Goal: Navigation & Orientation: Go to known website

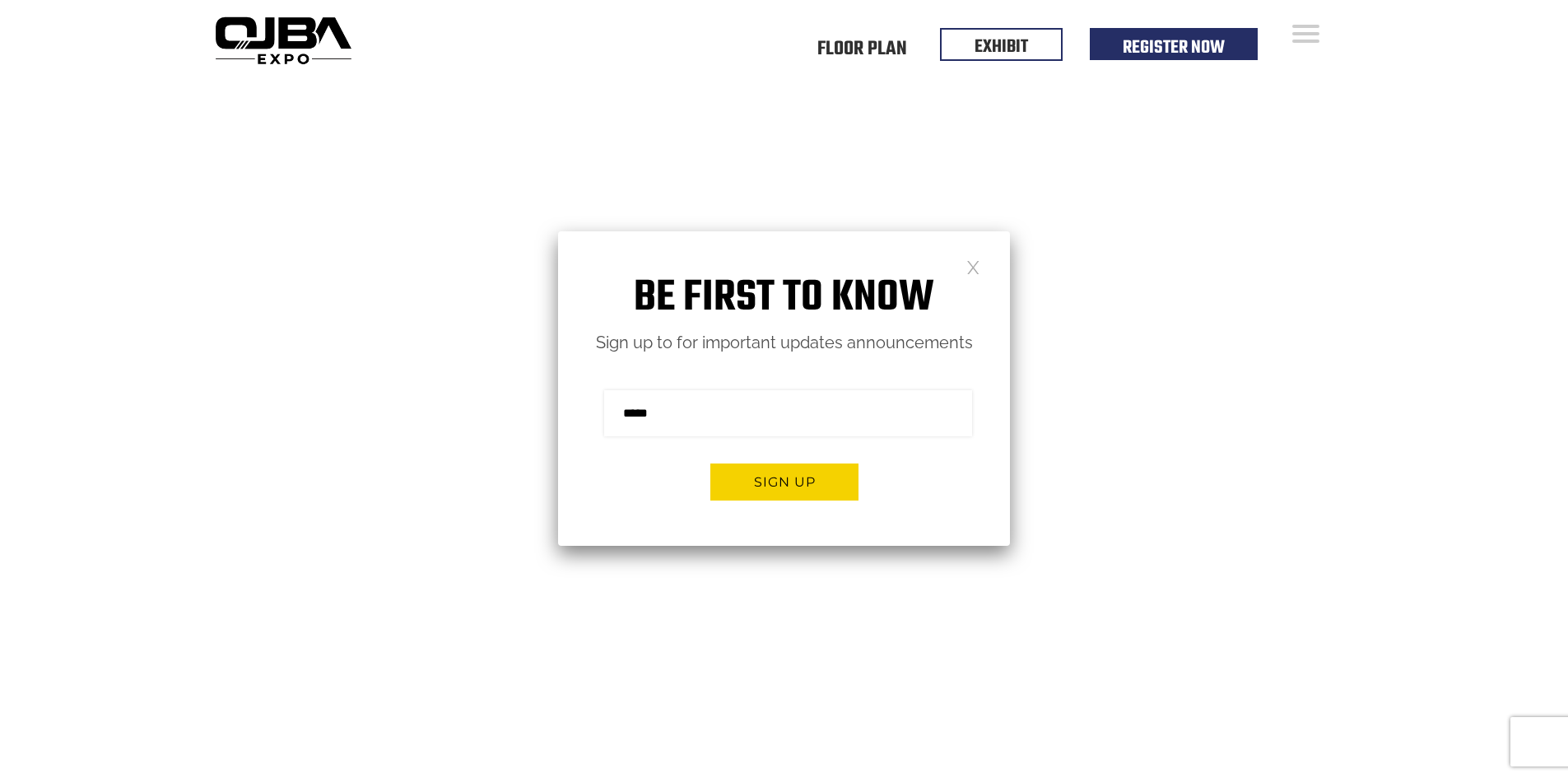
click at [977, 273] on link at bounding box center [973, 266] width 14 height 14
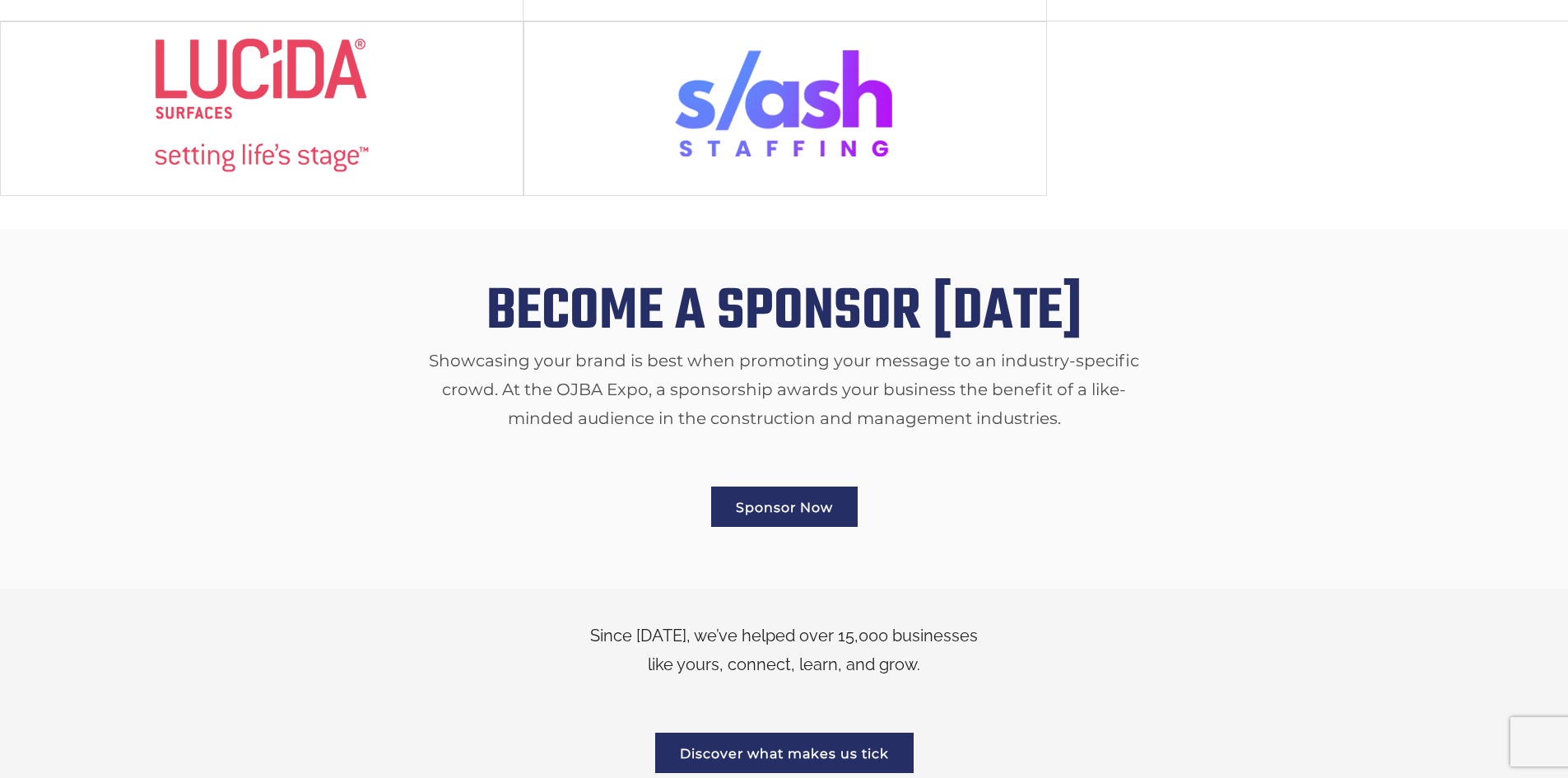
scroll to position [1812, 0]
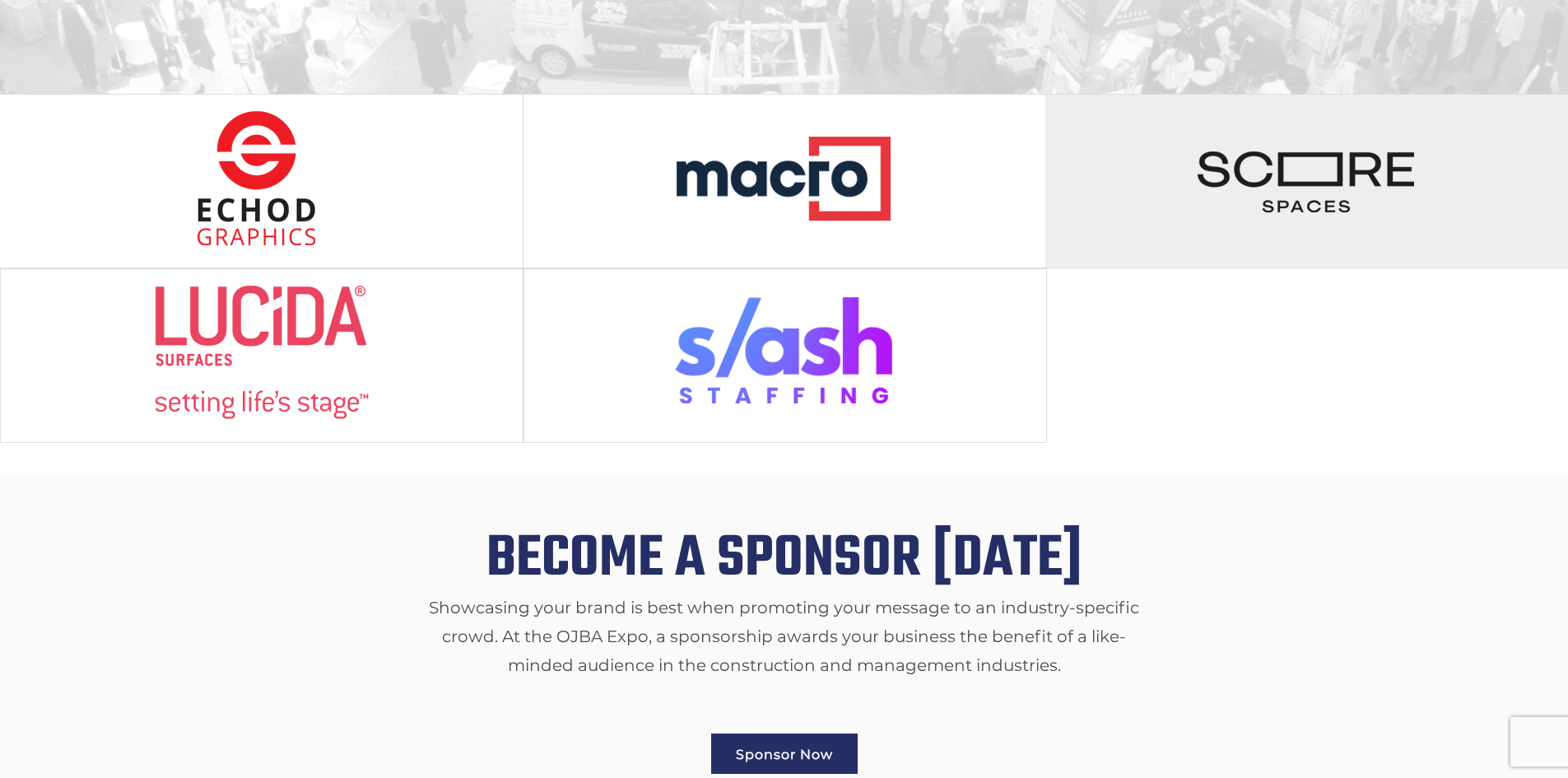
click at [1297, 185] on img at bounding box center [1307, 179] width 219 height 136
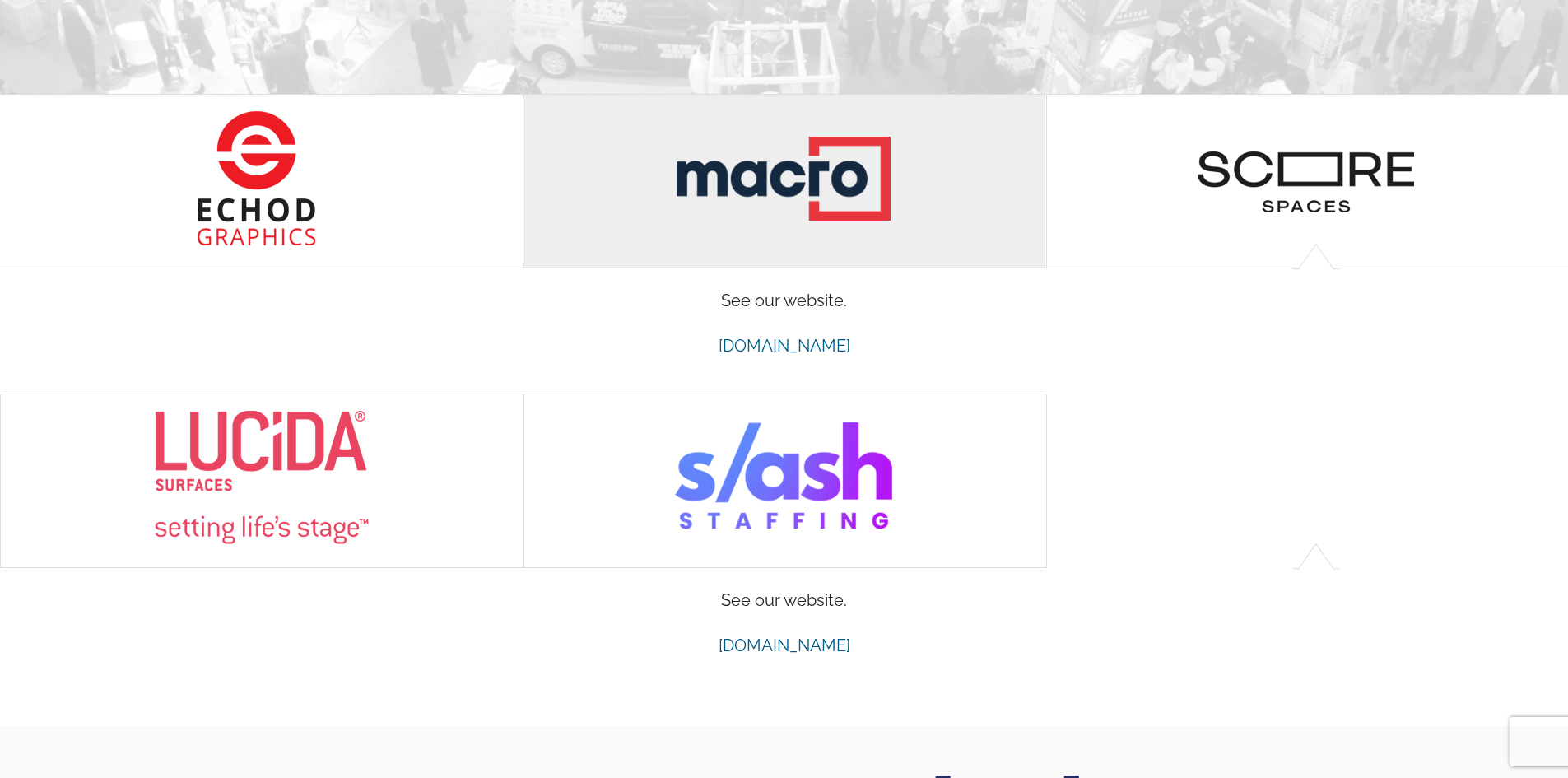
click at [778, 184] on img at bounding box center [785, 179] width 219 height 136
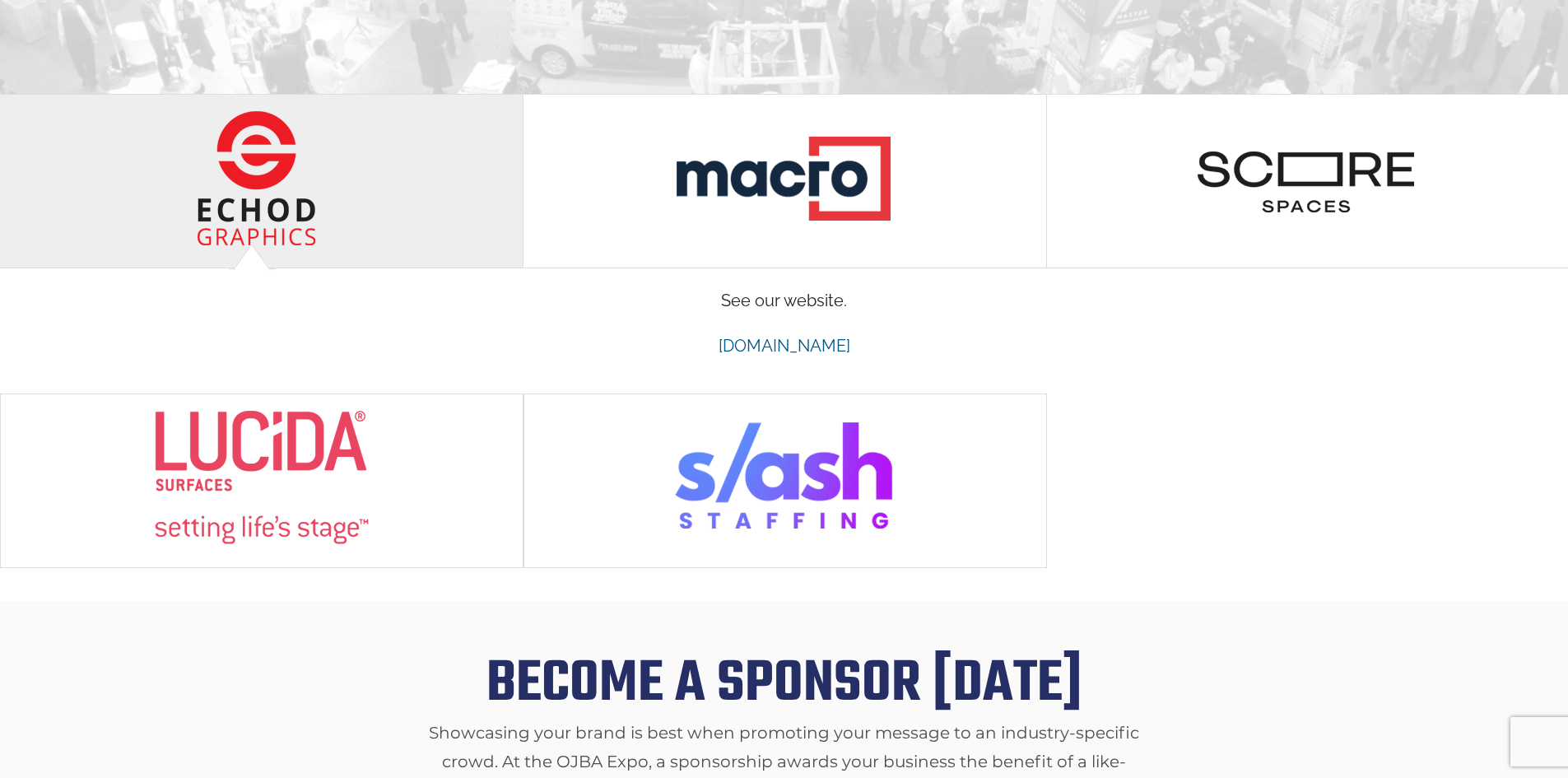
click at [414, 159] on div at bounding box center [261, 181] width 523 height 173
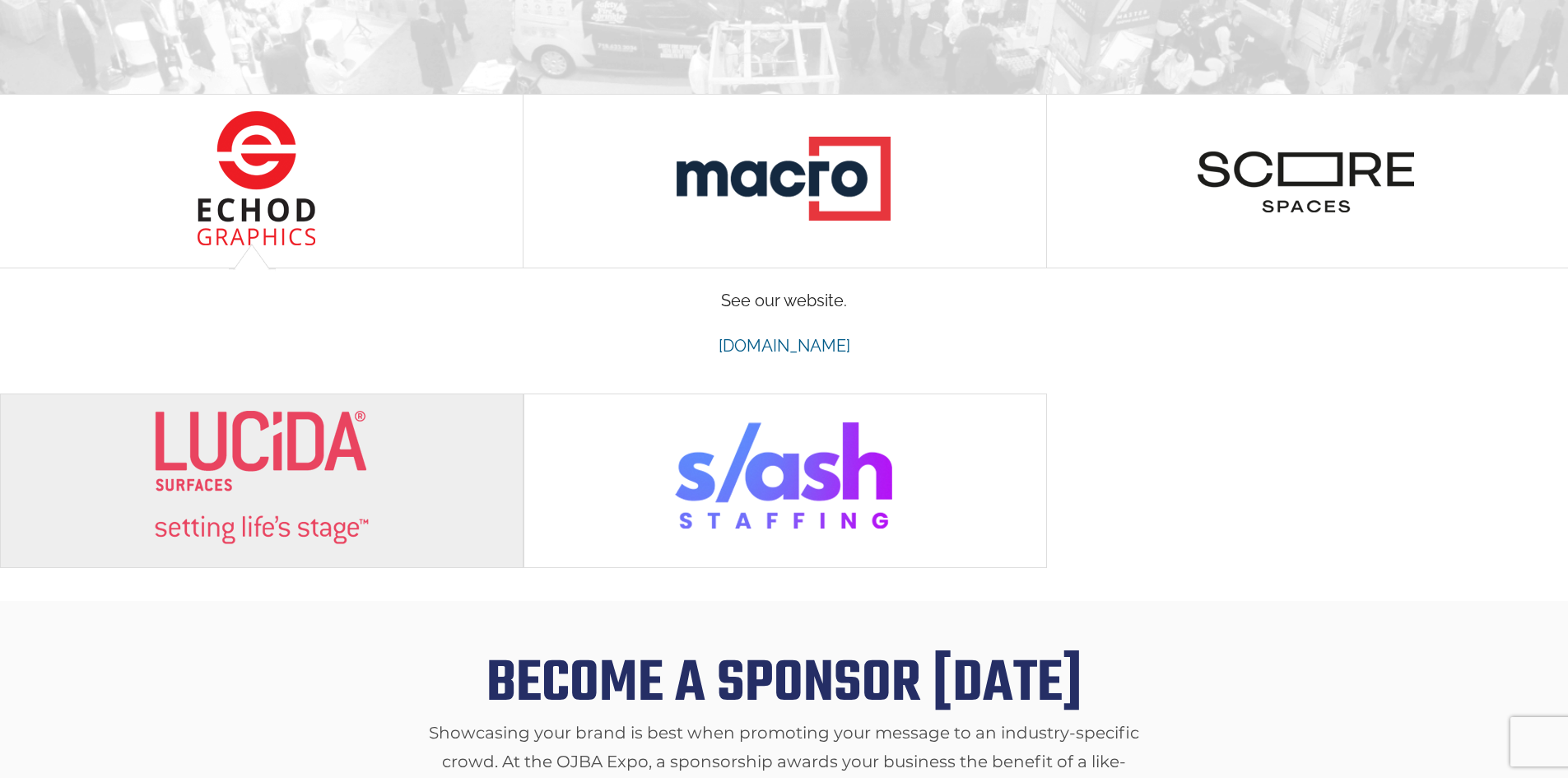
click at [380, 452] on div at bounding box center [262, 482] width 523 height 173
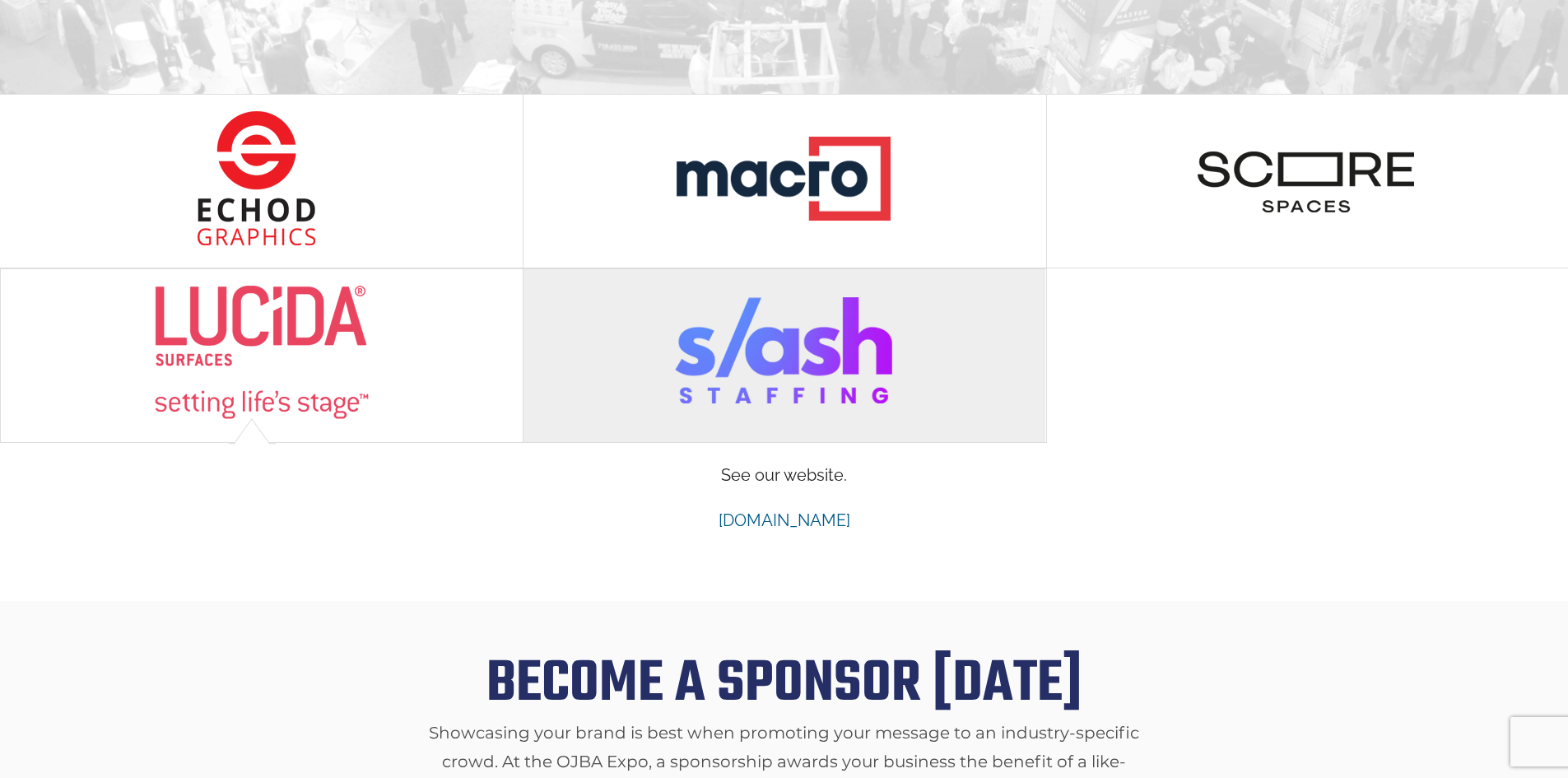
click at [786, 355] on img at bounding box center [785, 354] width 219 height 136
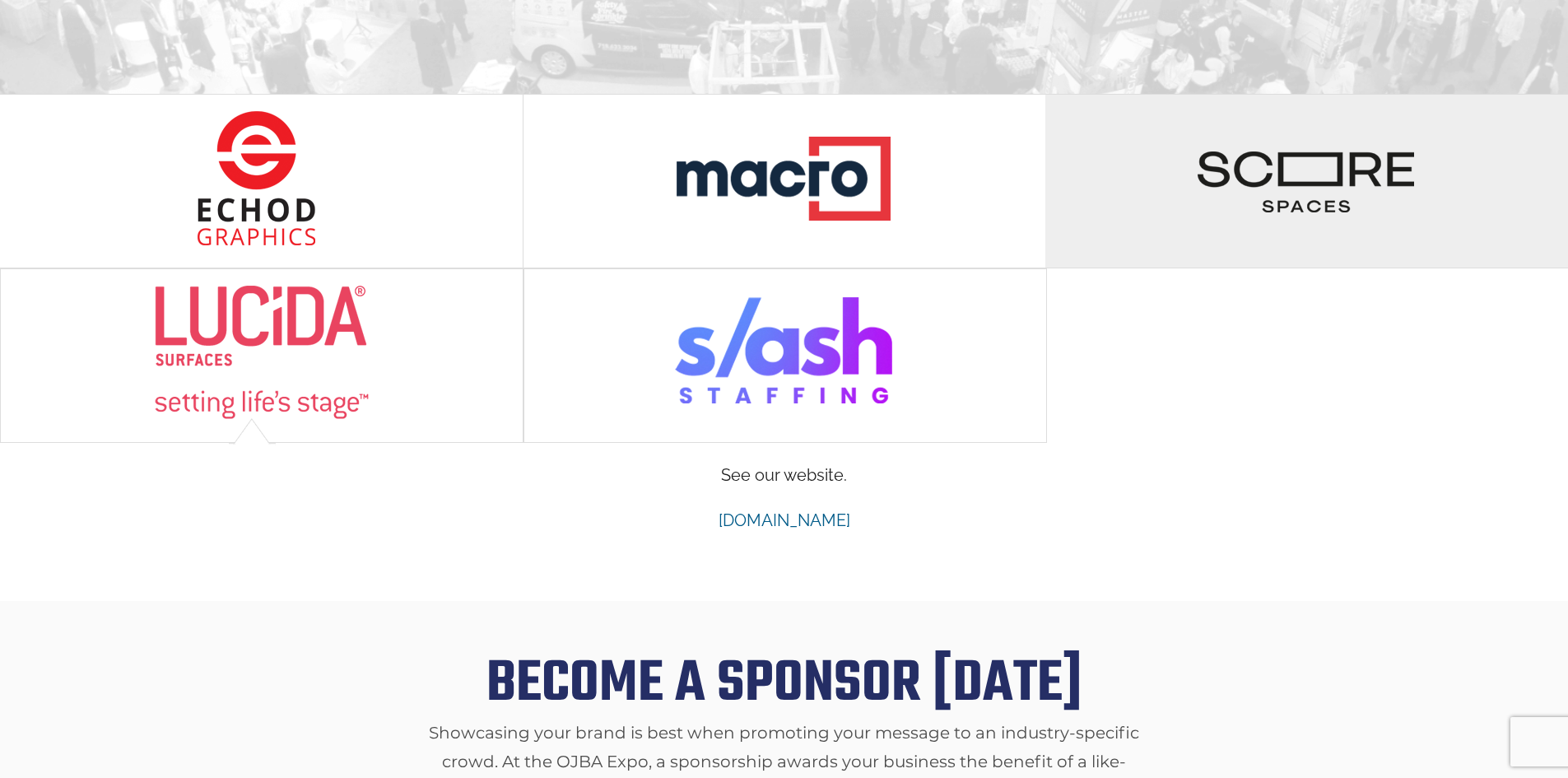
click at [1315, 169] on img at bounding box center [1307, 179] width 219 height 136
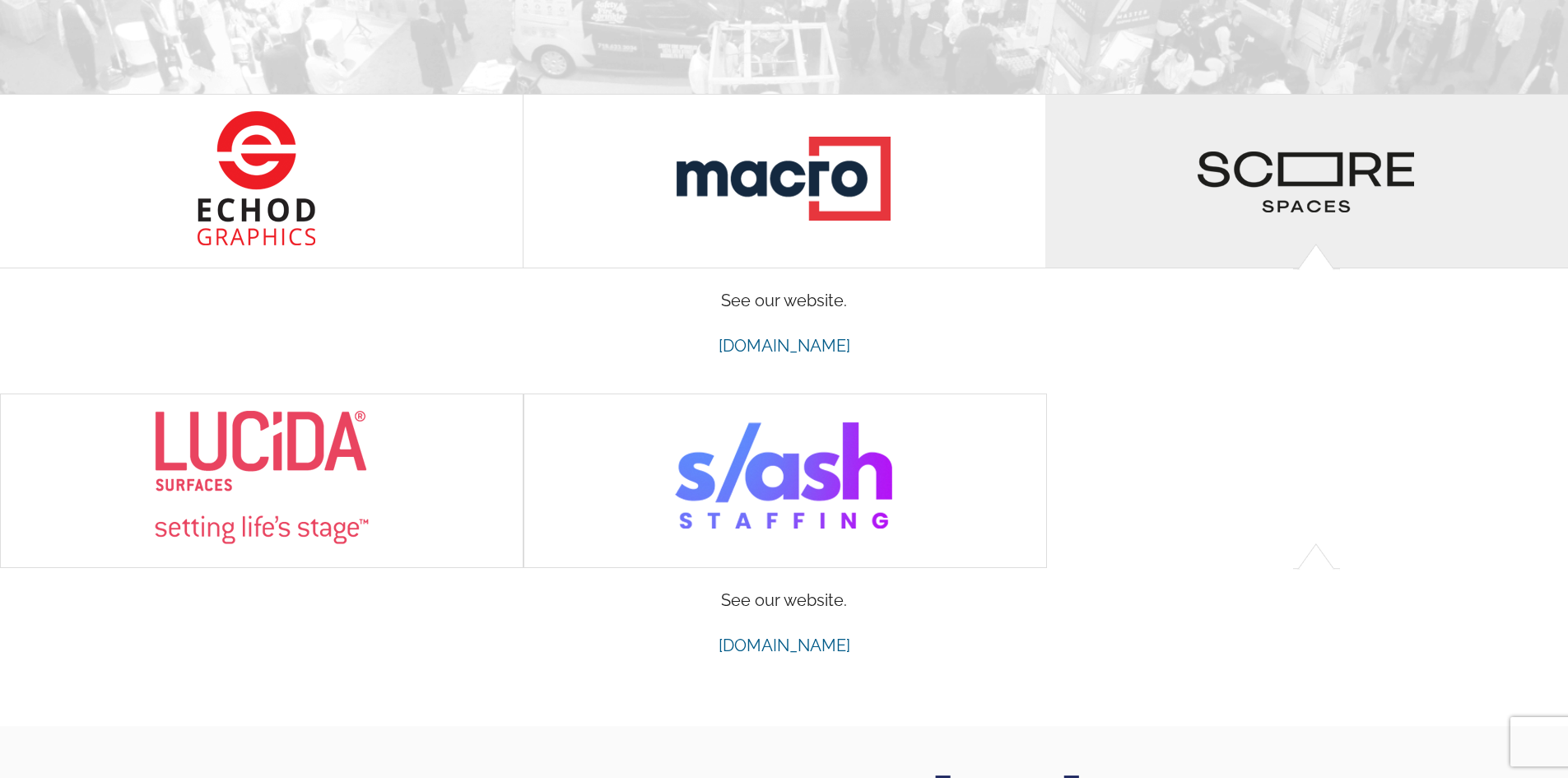
scroll to position [0, 0]
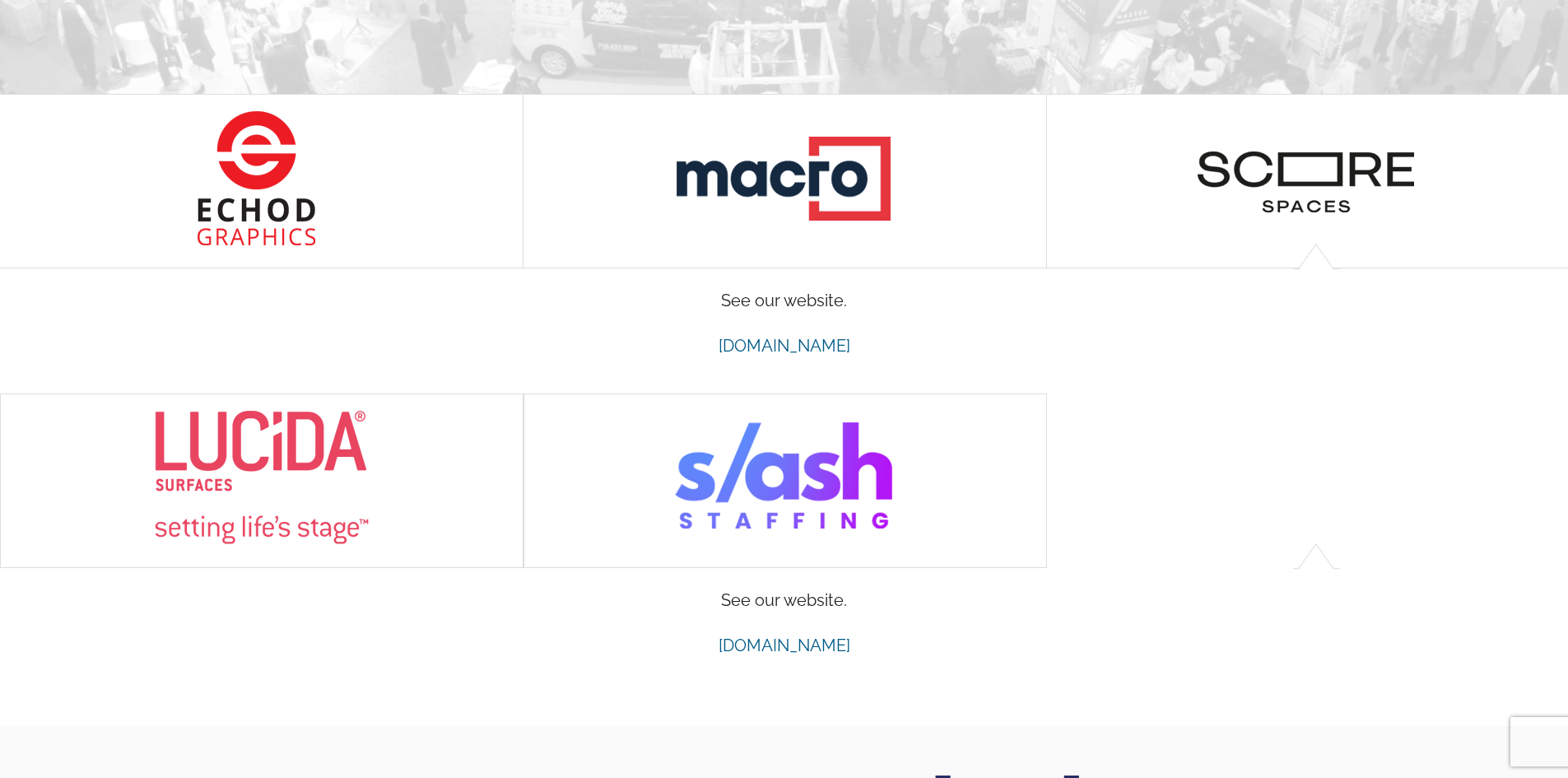
click at [833, 586] on p "See our website." at bounding box center [784, 600] width 1511 height 29
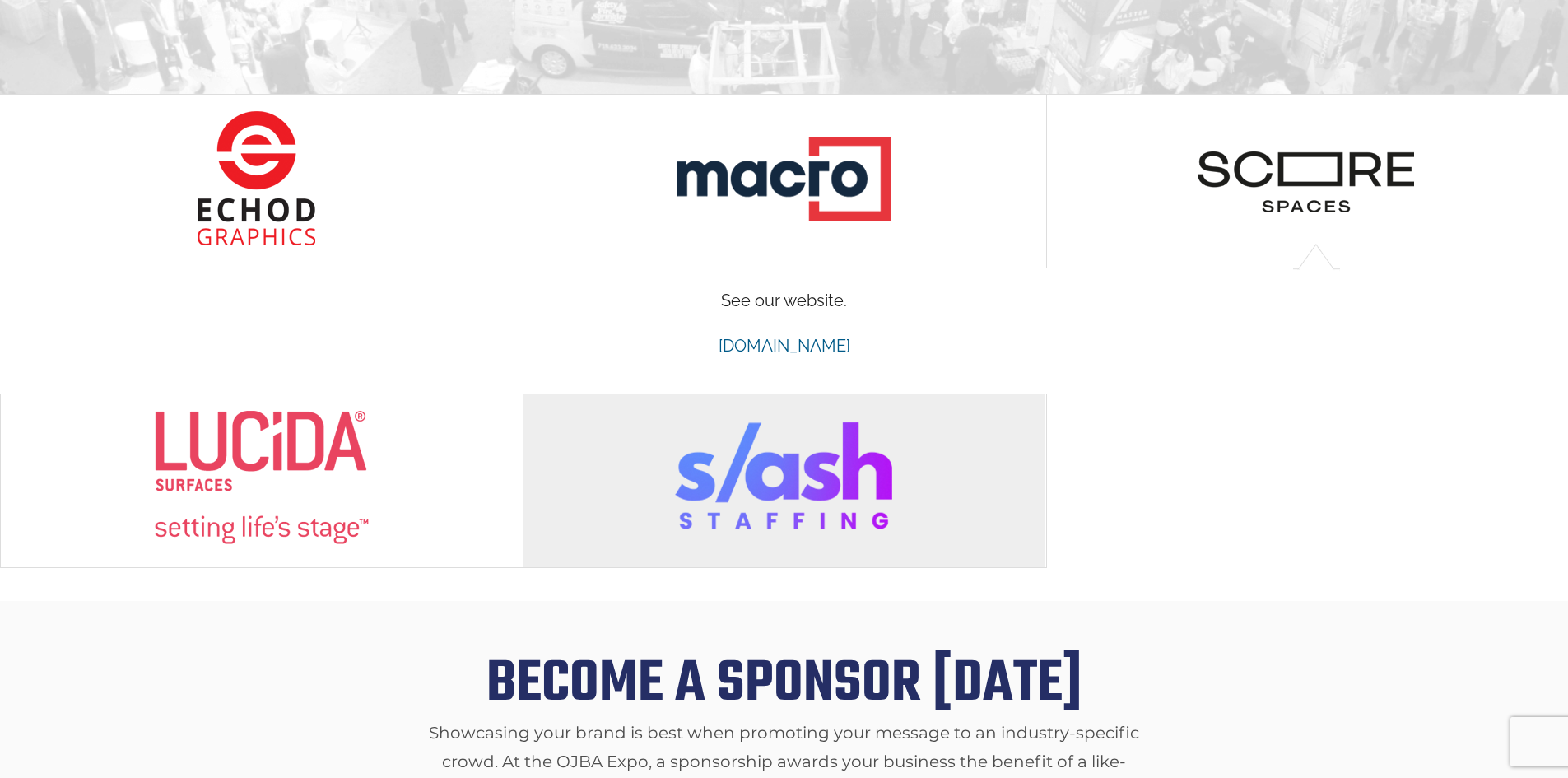
click at [755, 501] on img at bounding box center [785, 479] width 219 height 136
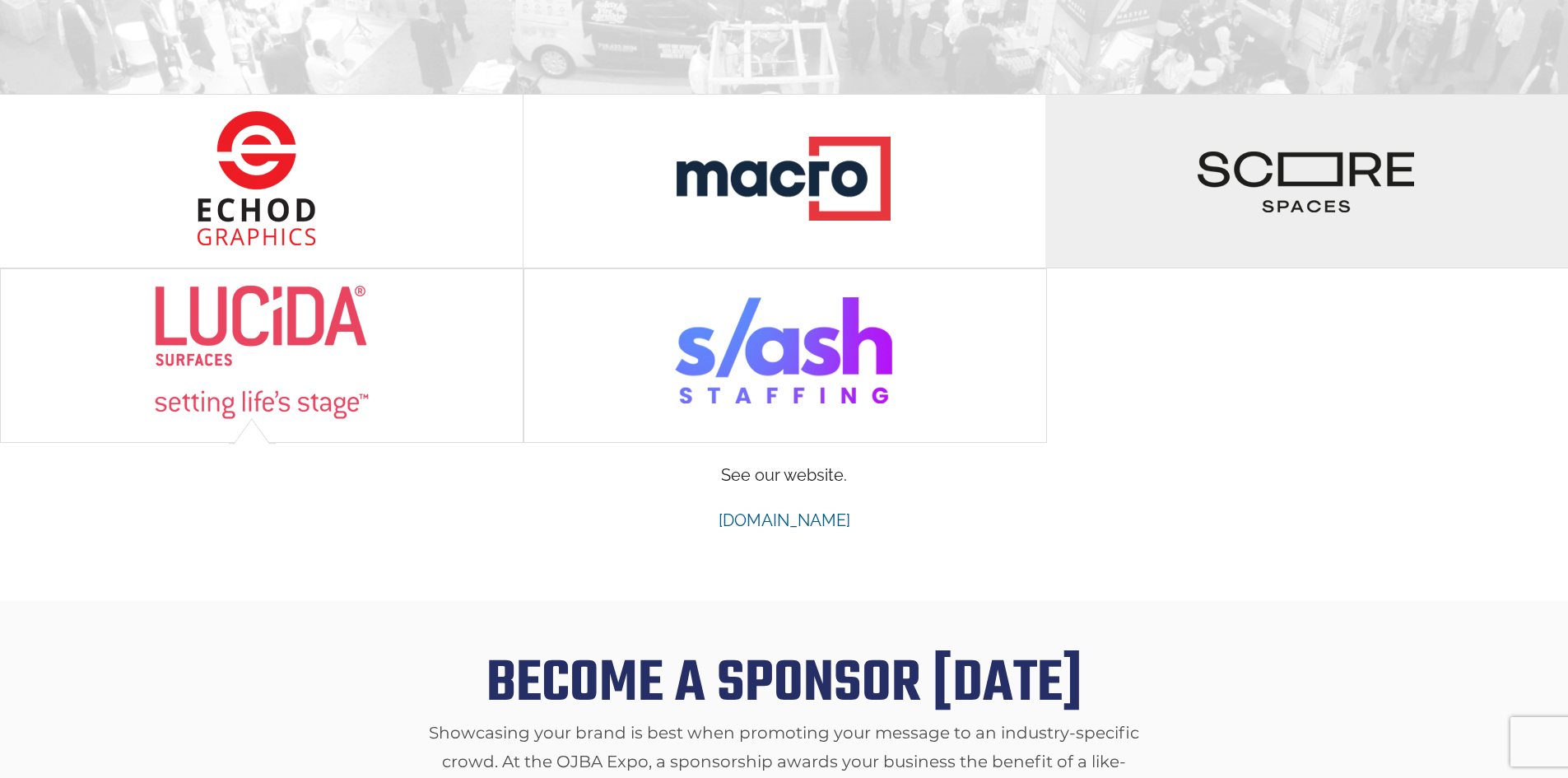
click at [1291, 174] on img at bounding box center [1307, 179] width 219 height 136
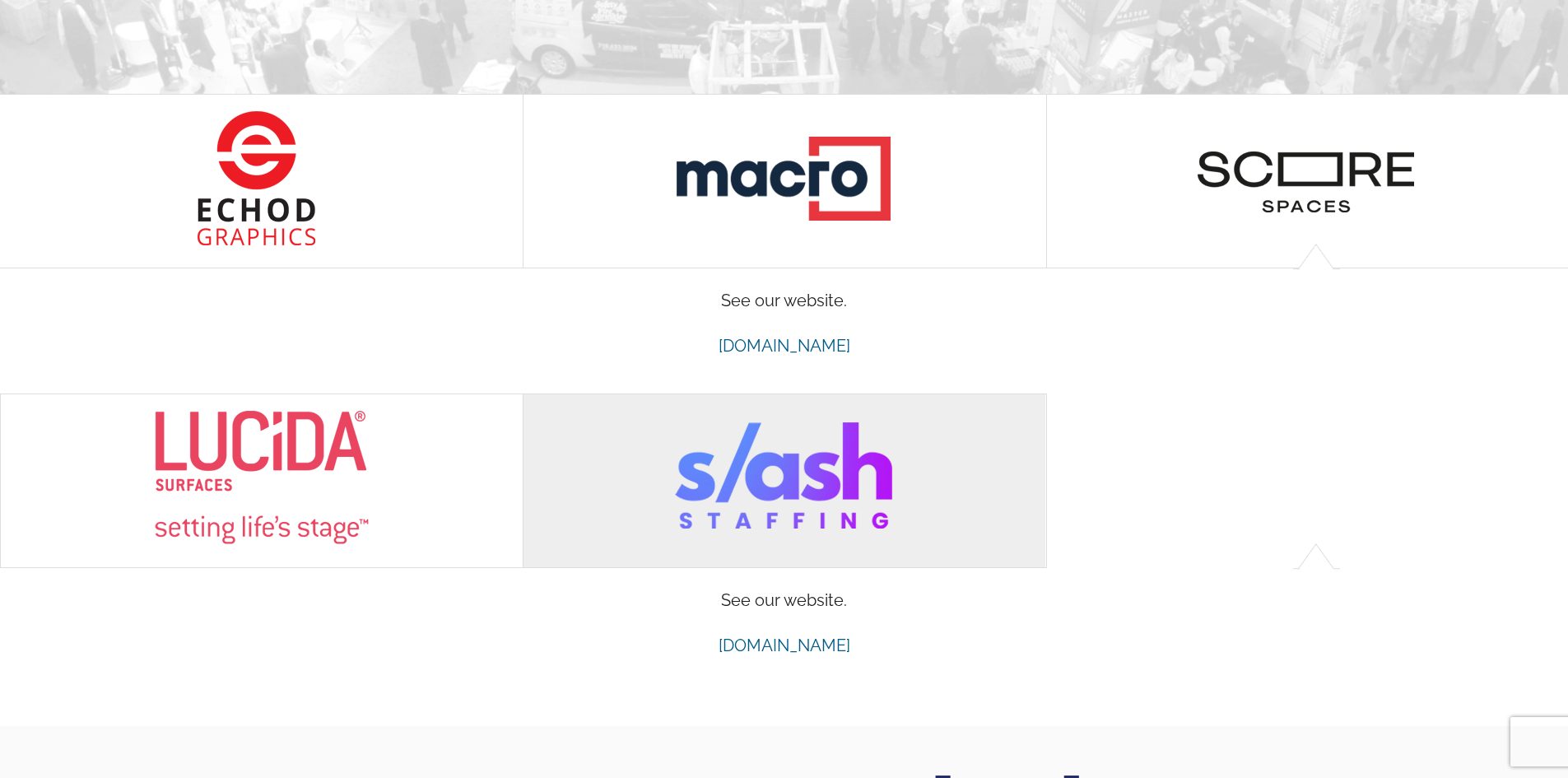
click at [800, 469] on img at bounding box center [785, 479] width 219 height 136
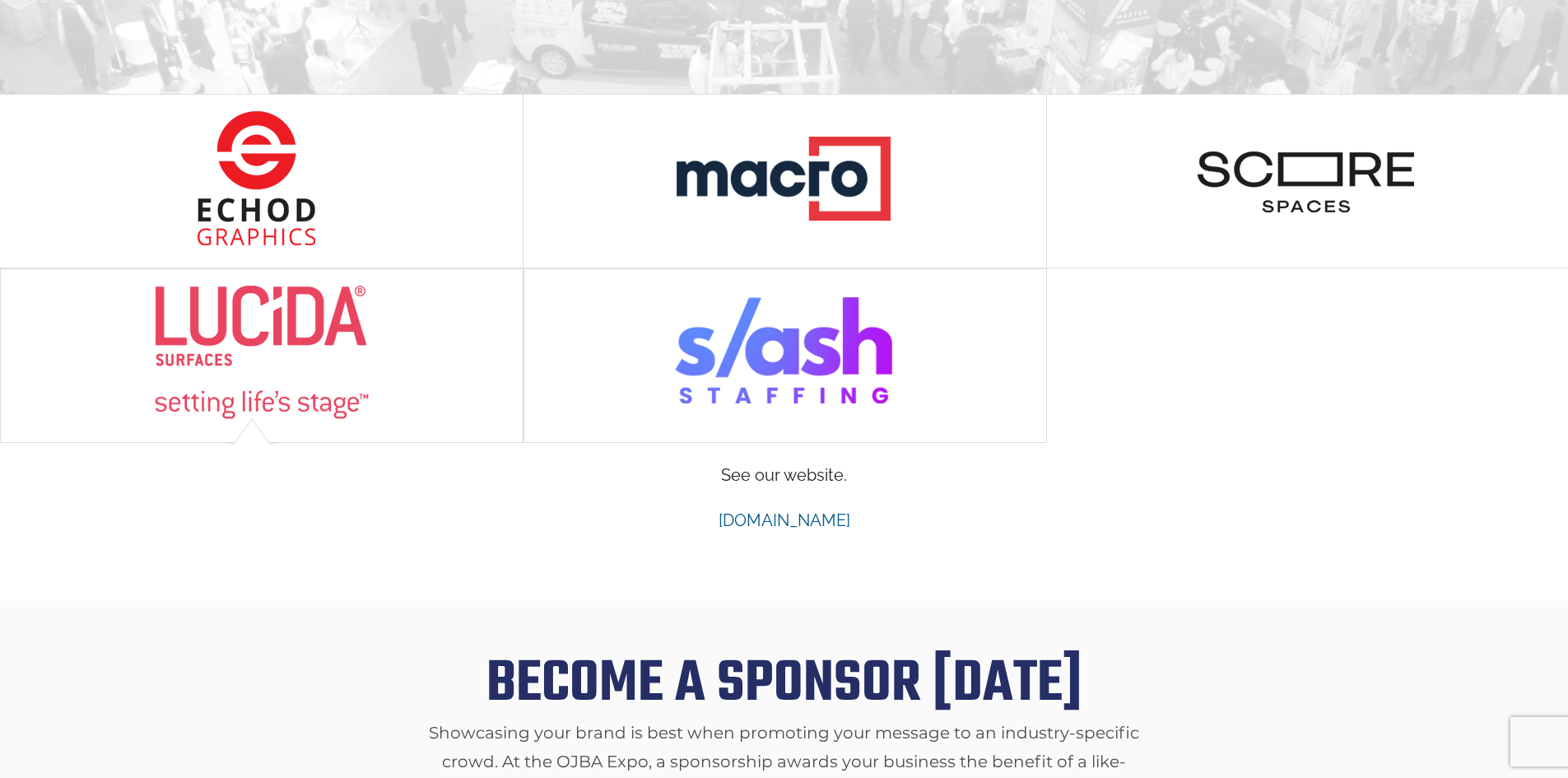
drag, startPoint x: 868, startPoint y: 500, endPoint x: 767, endPoint y: 543, distance: 109.8
click at [694, 506] on p "[DOMAIN_NAME]" at bounding box center [784, 520] width 1511 height 29
